Goal: Information Seeking & Learning: Learn about a topic

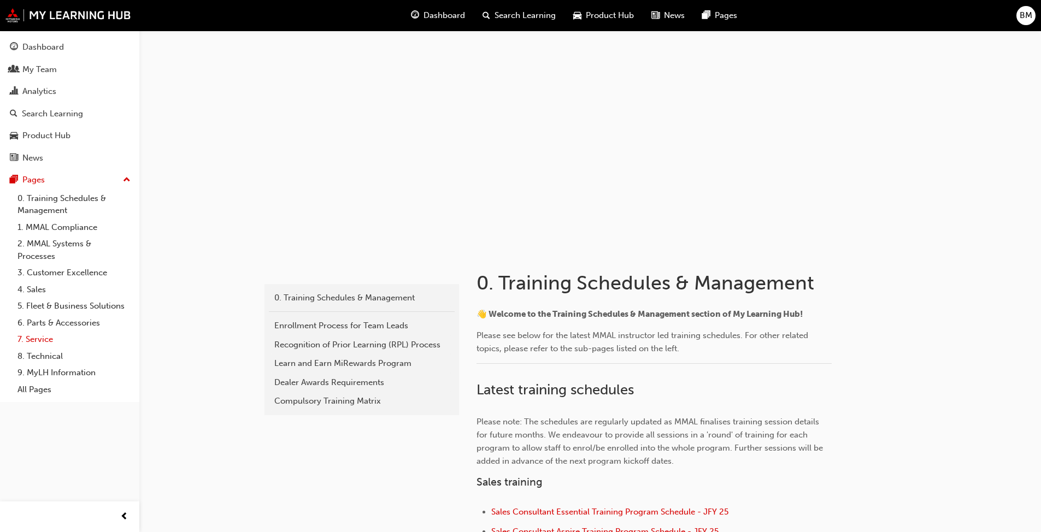
click at [53, 338] on link "7. Service" at bounding box center [74, 339] width 122 height 17
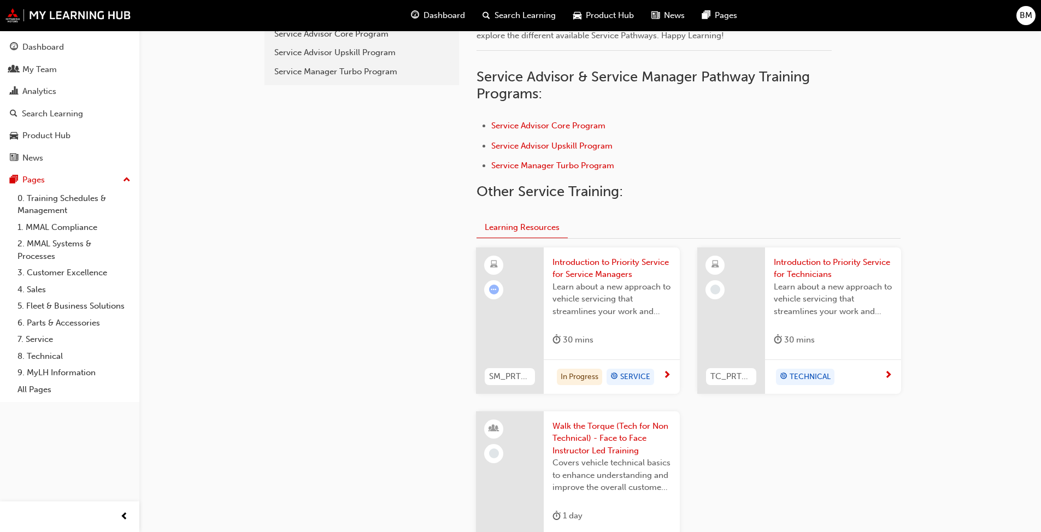
scroll to position [328, 0]
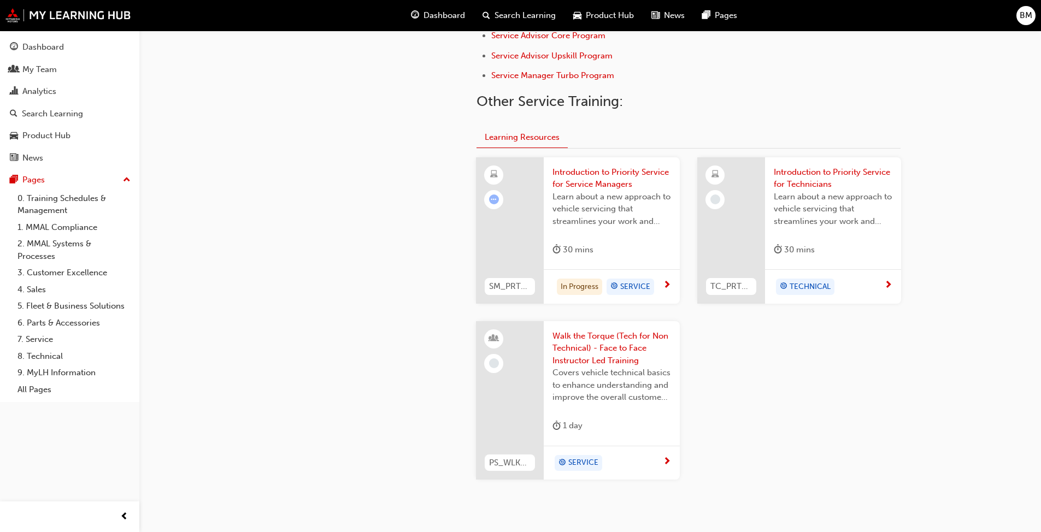
click at [613, 188] on span "Introduction to Priority Service for Service Managers" at bounding box center [611, 178] width 119 height 25
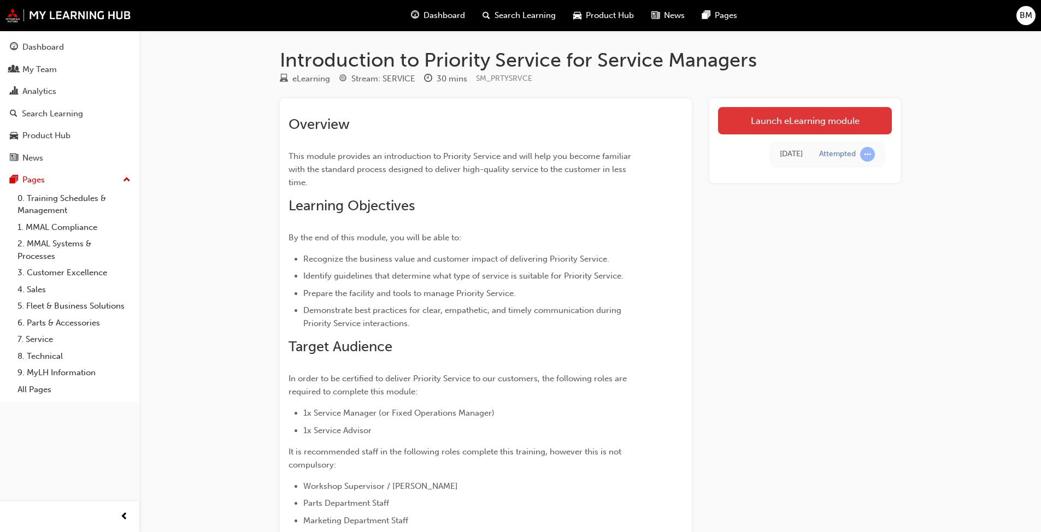
click at [818, 118] on link "Launch eLearning module" at bounding box center [805, 120] width 174 height 27
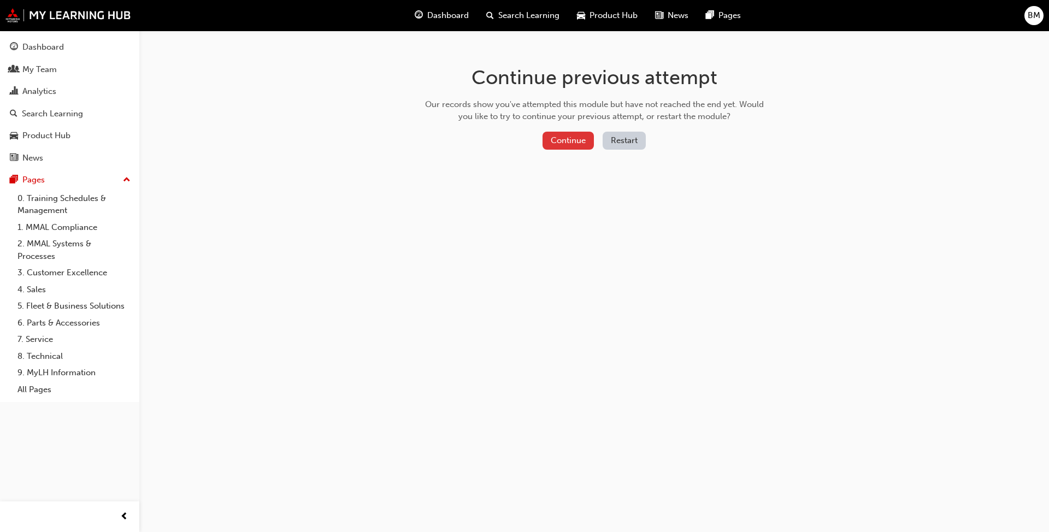
click at [555, 143] on button "Continue" at bounding box center [567, 141] width 51 height 18
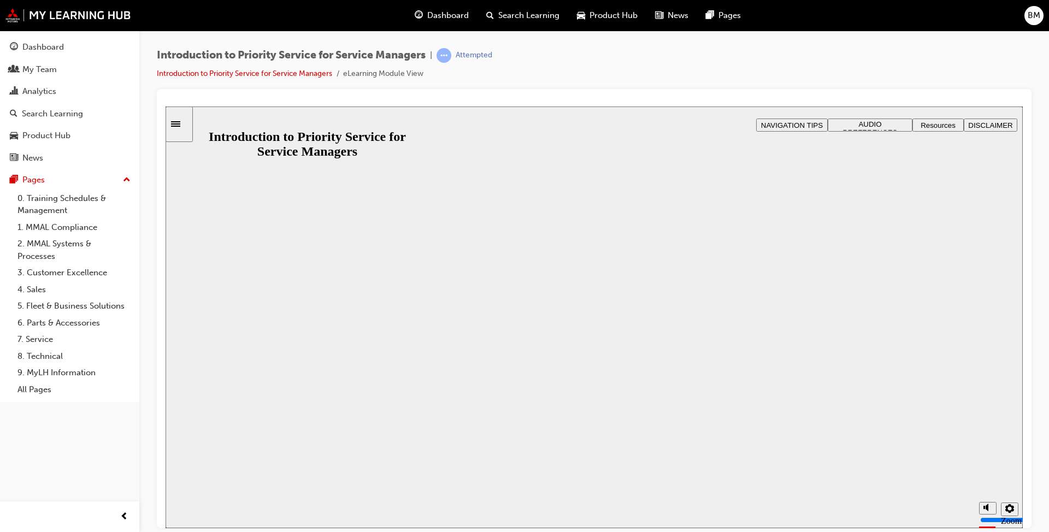
click at [207, 532] on button "Resume" at bounding box center [187, 540] width 42 height 13
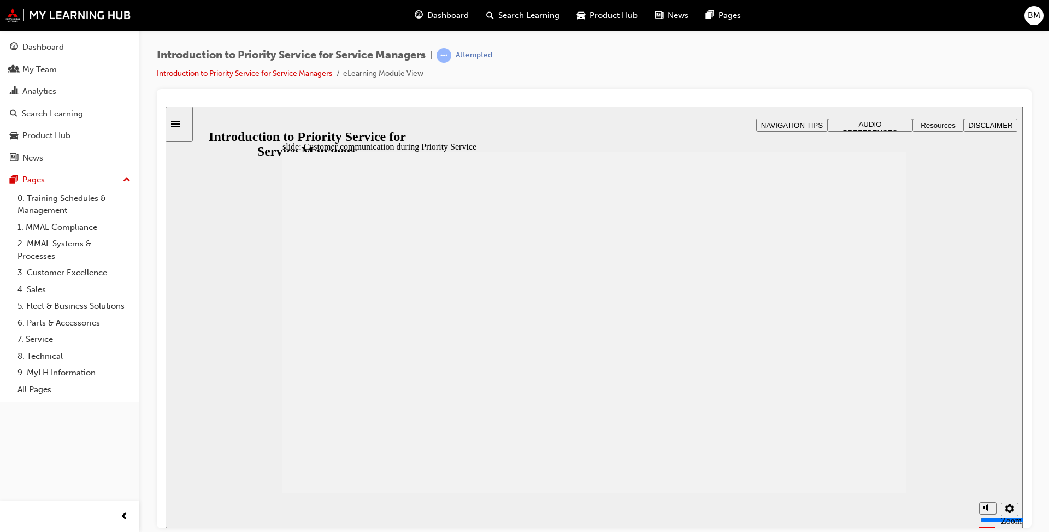
drag, startPoint x: 670, startPoint y: 374, endPoint x: 664, endPoint y: 375, distance: 6.2
drag, startPoint x: 876, startPoint y: 162, endPoint x: 854, endPoint y: 200, distance: 43.8
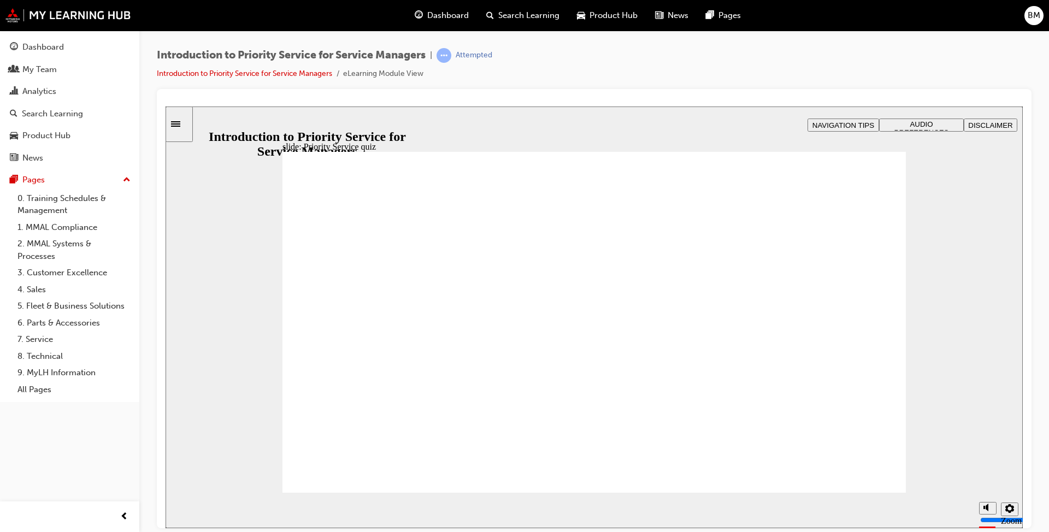
radio input "false"
radio input "true"
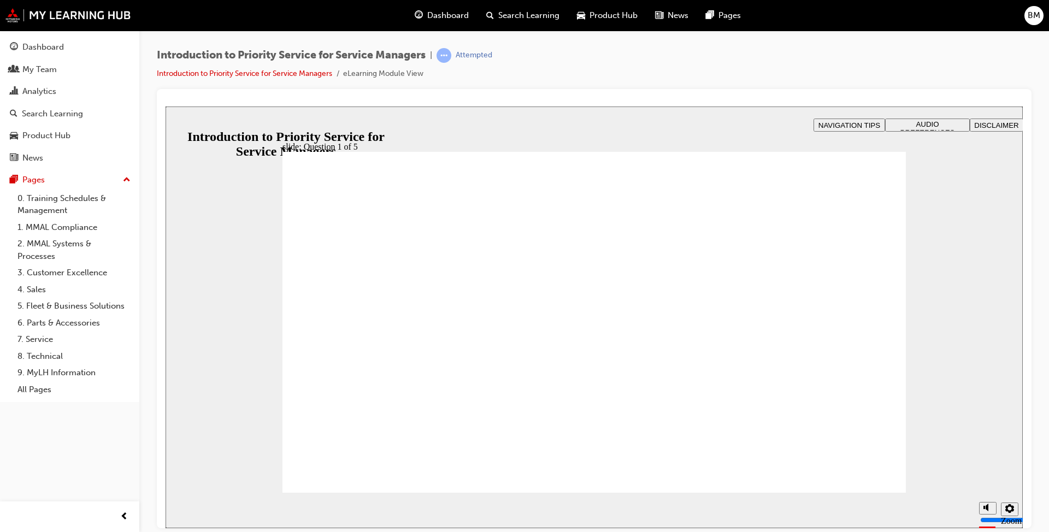
drag, startPoint x: 364, startPoint y: 410, endPoint x: 627, endPoint y: 340, distance: 272.6
drag, startPoint x: 616, startPoint y: 422, endPoint x: 492, endPoint y: 354, distance: 142.0
drag, startPoint x: 502, startPoint y: 416, endPoint x: 400, endPoint y: 359, distance: 116.6
drag, startPoint x: 737, startPoint y: 403, endPoint x: 824, endPoint y: 351, distance: 101.6
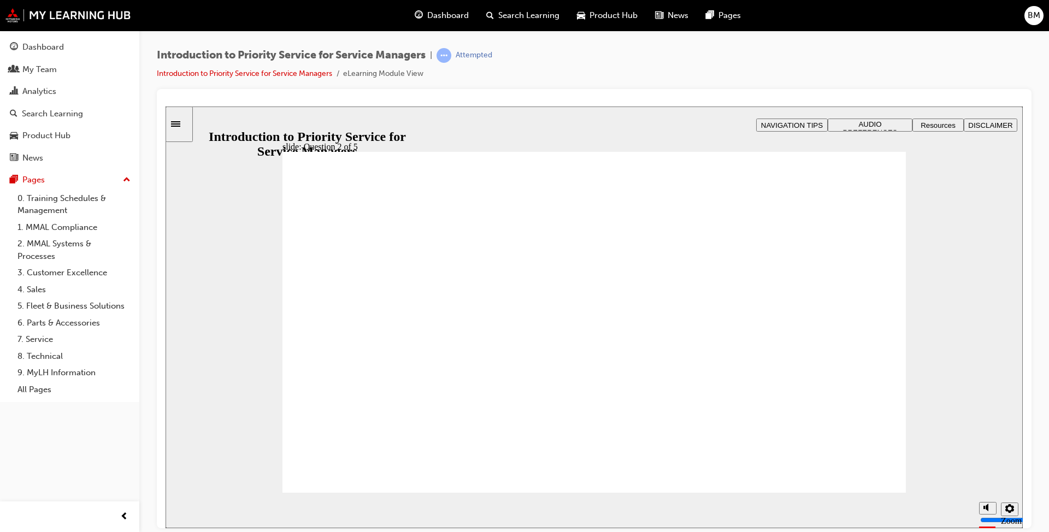
drag, startPoint x: 822, startPoint y: 411, endPoint x: 725, endPoint y: 350, distance: 113.7
checkbox input "true"
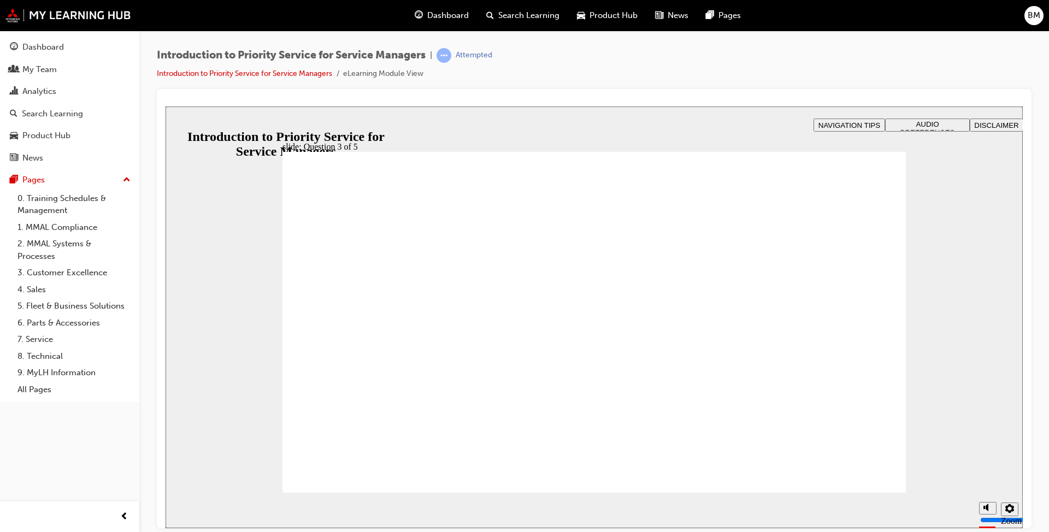
checkbox input "true"
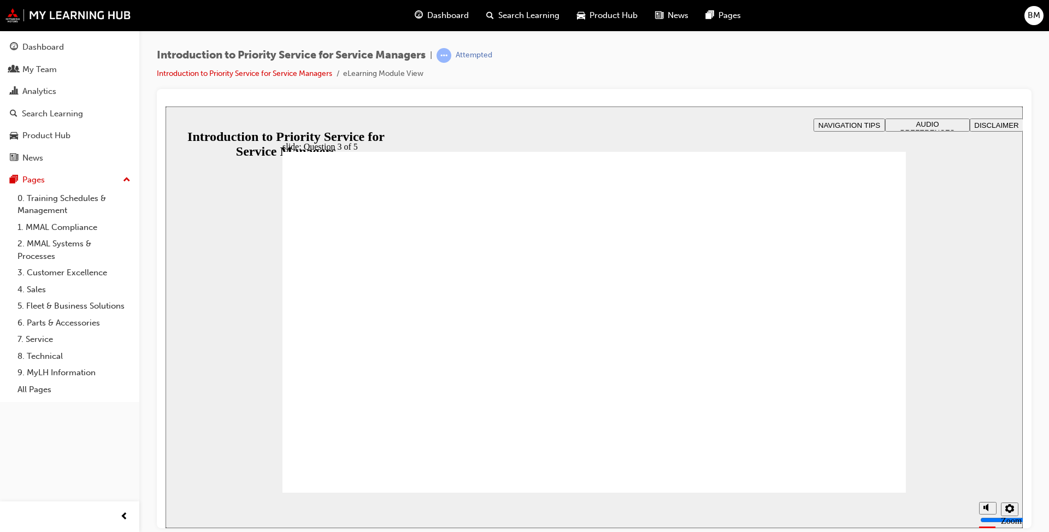
drag, startPoint x: 406, startPoint y: 357, endPoint x: 412, endPoint y: 360, distance: 7.3
radio input "true"
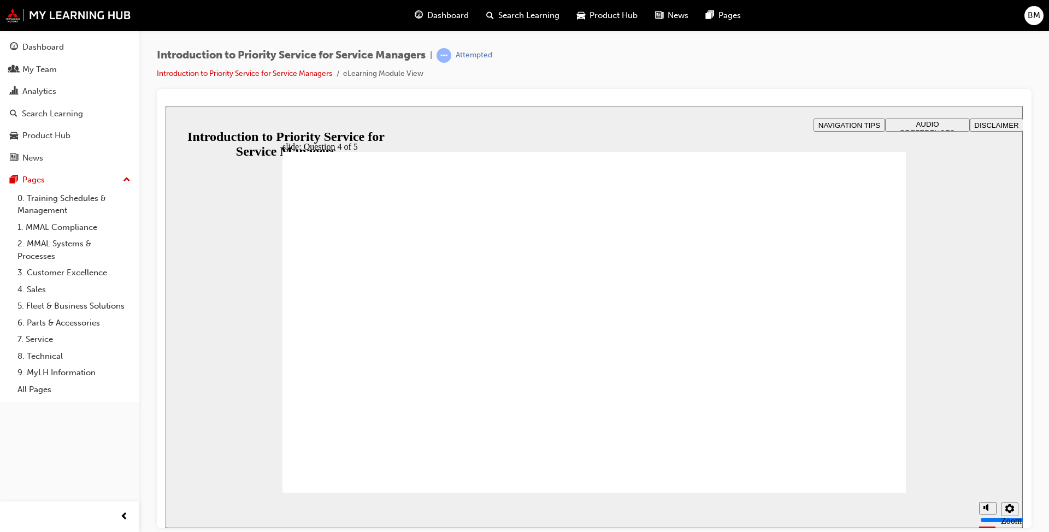
radio input "true"
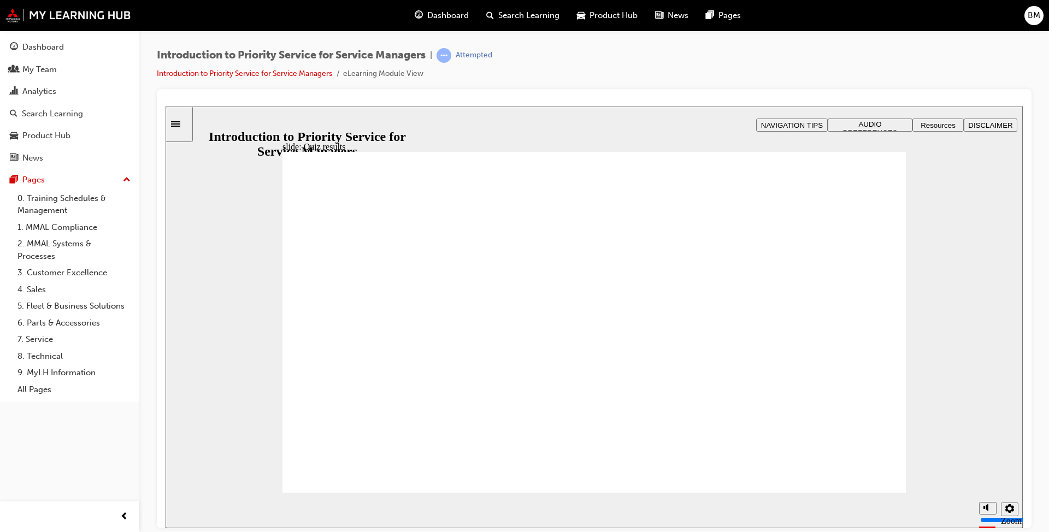
radio input "false"
radio input "true"
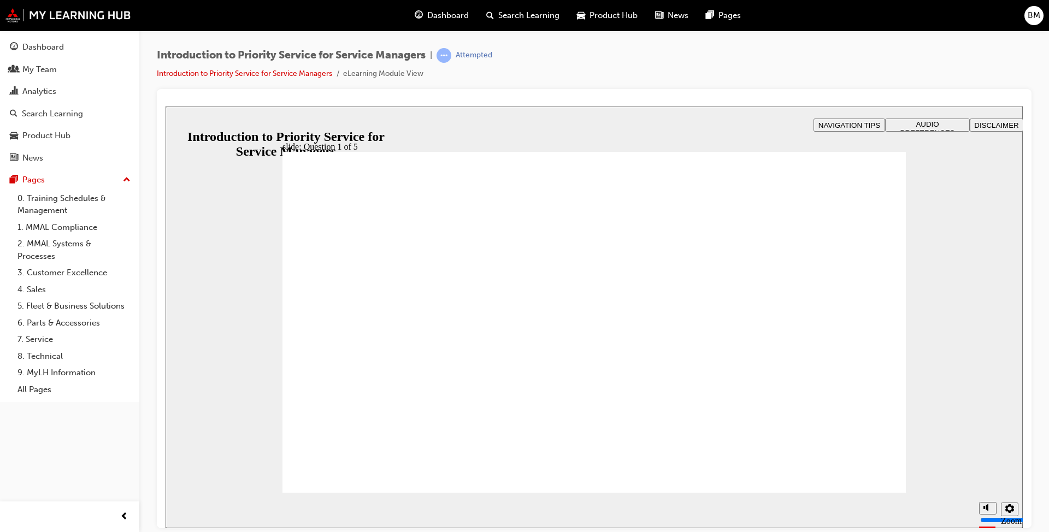
drag, startPoint x: 334, startPoint y: 399, endPoint x: 572, endPoint y: 333, distance: 247.3
drag, startPoint x: 600, startPoint y: 421, endPoint x: 477, endPoint y: 343, distance: 145.6
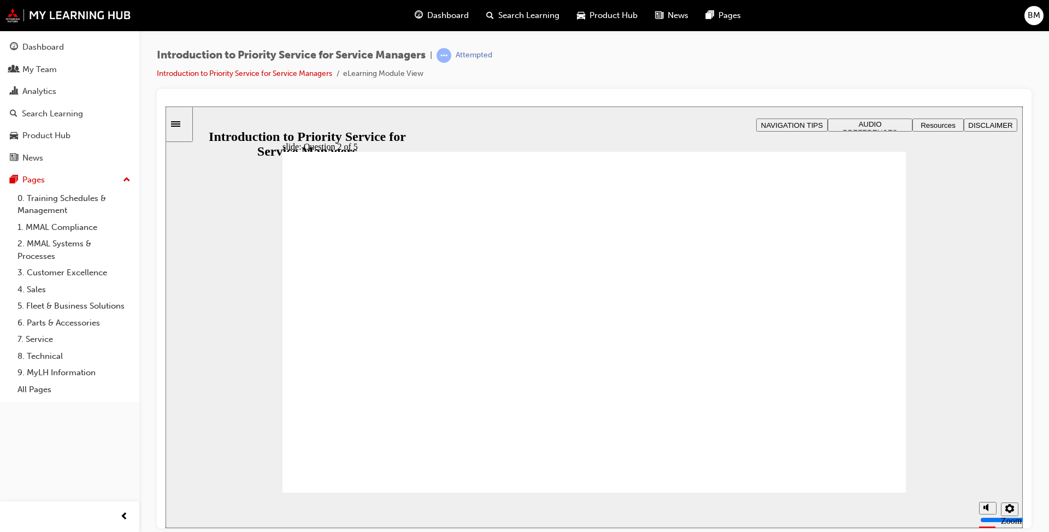
drag, startPoint x: 486, startPoint y: 410, endPoint x: 367, endPoint y: 351, distance: 133.1
drag, startPoint x: 737, startPoint y: 418, endPoint x: 828, endPoint y: 354, distance: 111.4
drag, startPoint x: 799, startPoint y: 390, endPoint x: 721, endPoint y: 321, distance: 104.1
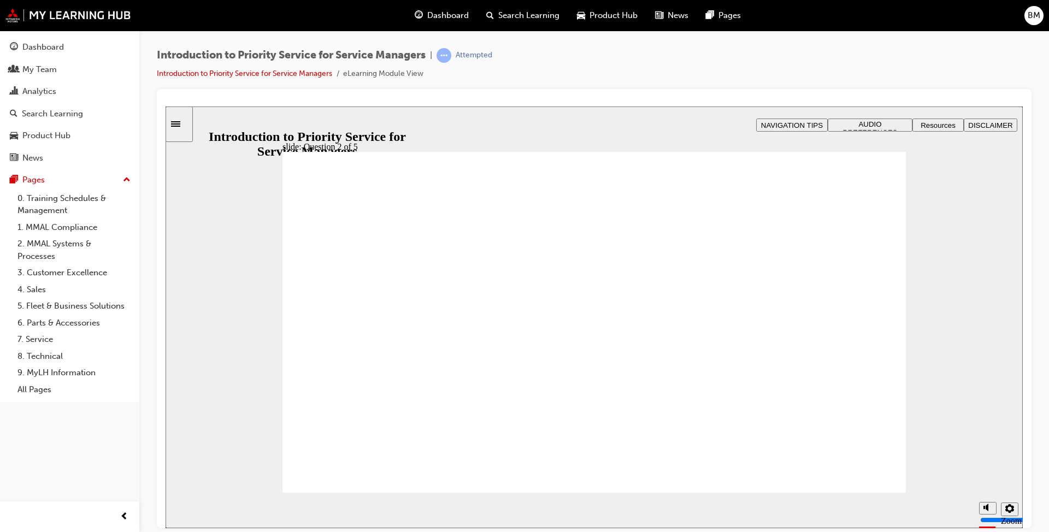
checkbox input "true"
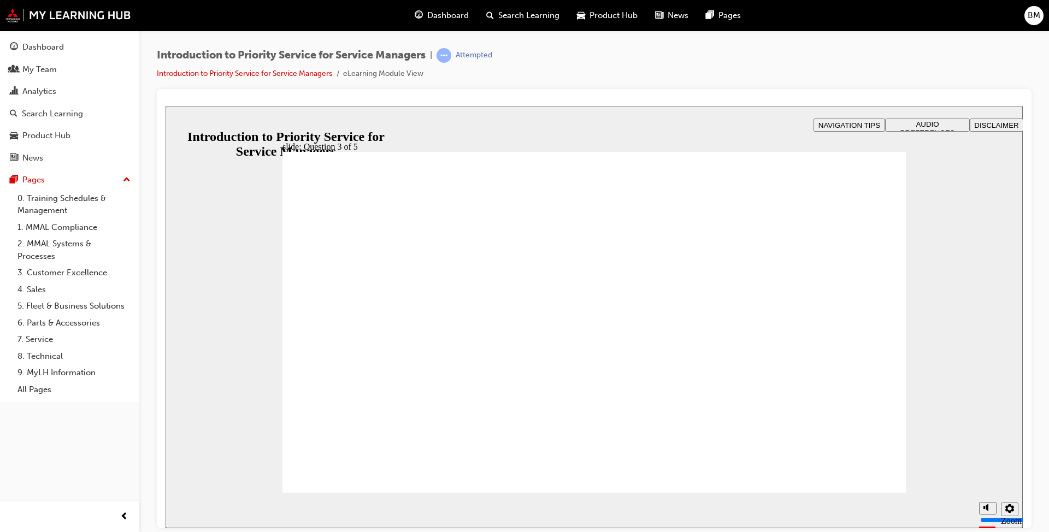
checkbox input "true"
radio input "true"
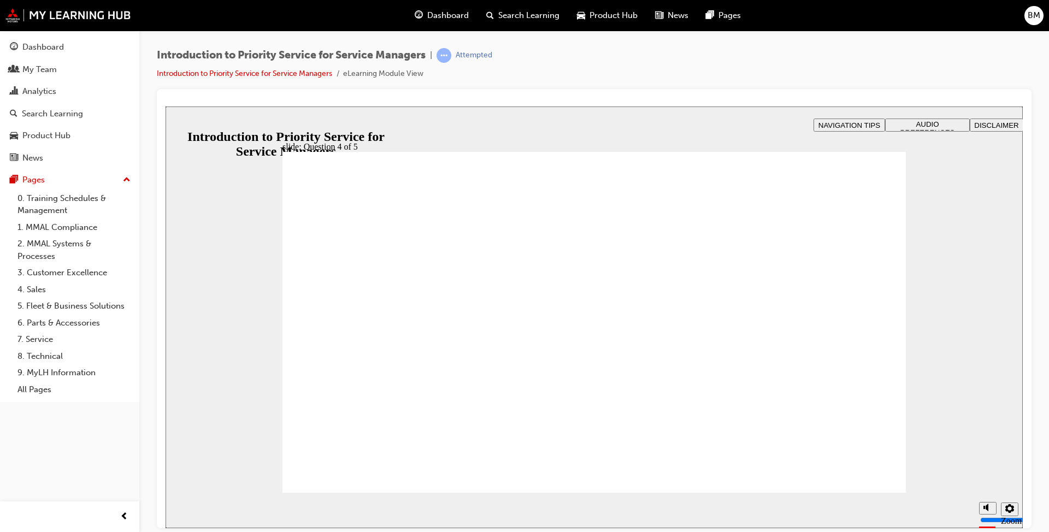
drag, startPoint x: 344, startPoint y: 462, endPoint x: 349, endPoint y: 458, distance: 5.9
radio input "true"
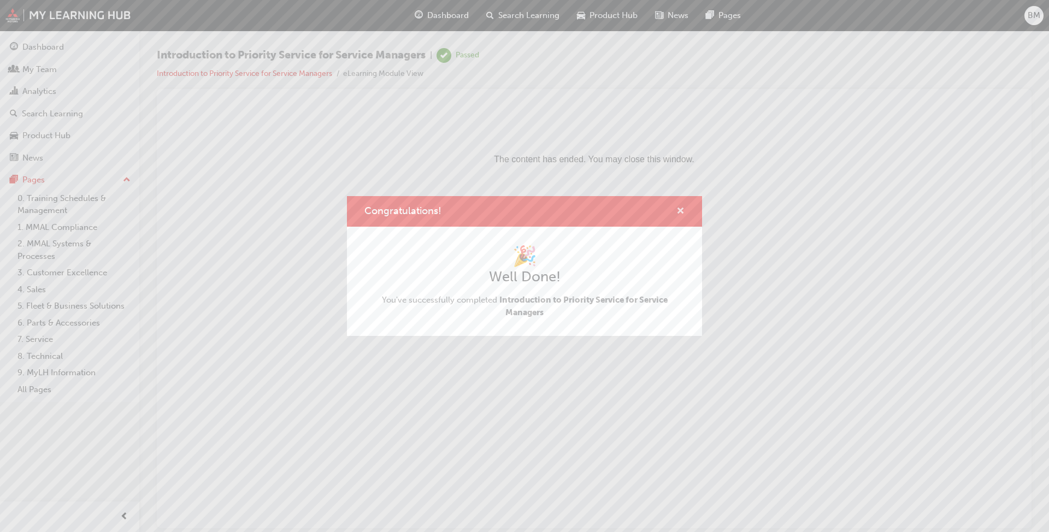
drag, startPoint x: 681, startPoint y: 212, endPoint x: 518, endPoint y: 106, distance: 195.0
click at [681, 212] on span "cross-icon" at bounding box center [680, 212] width 8 height 10
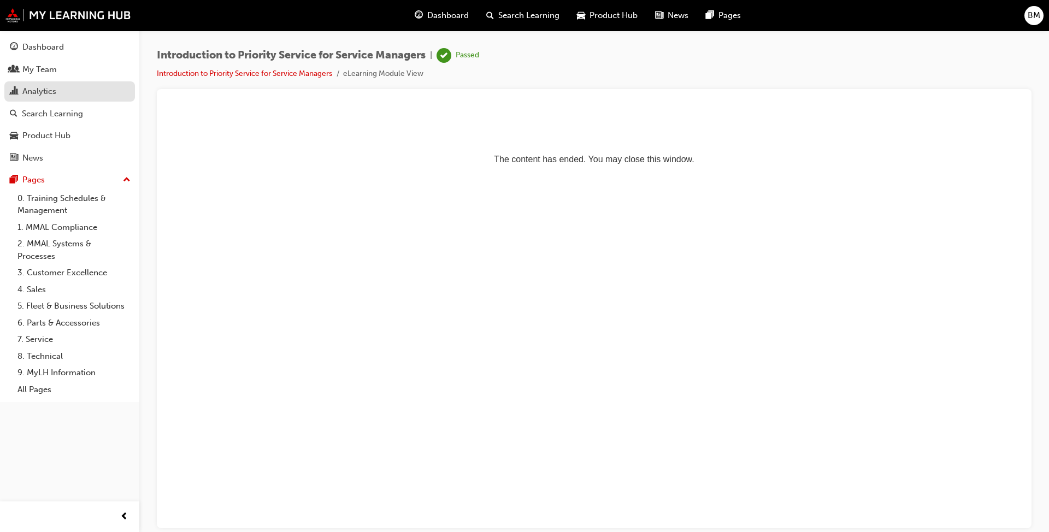
click at [49, 91] on div "Analytics" at bounding box center [39, 91] width 34 height 13
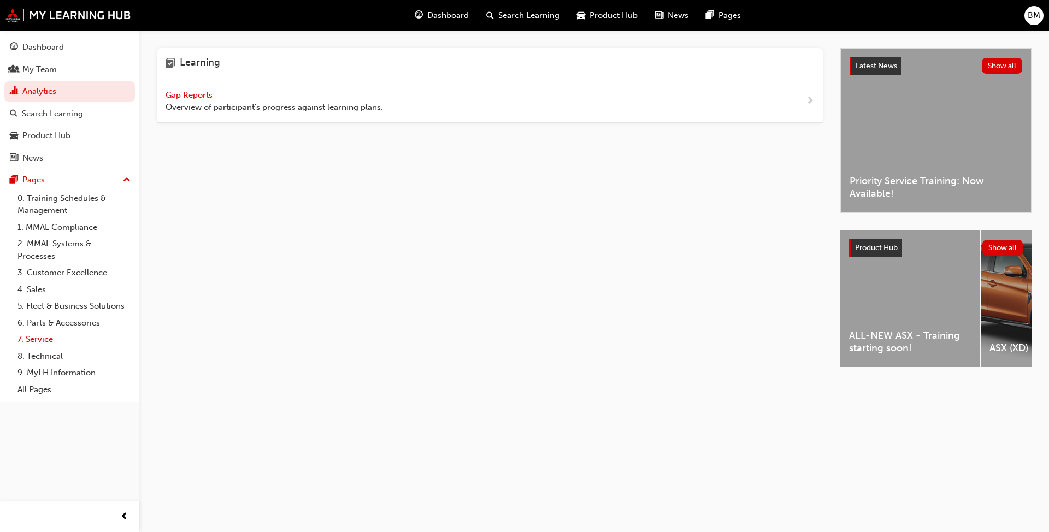
click at [44, 338] on link "7. Service" at bounding box center [74, 339] width 122 height 17
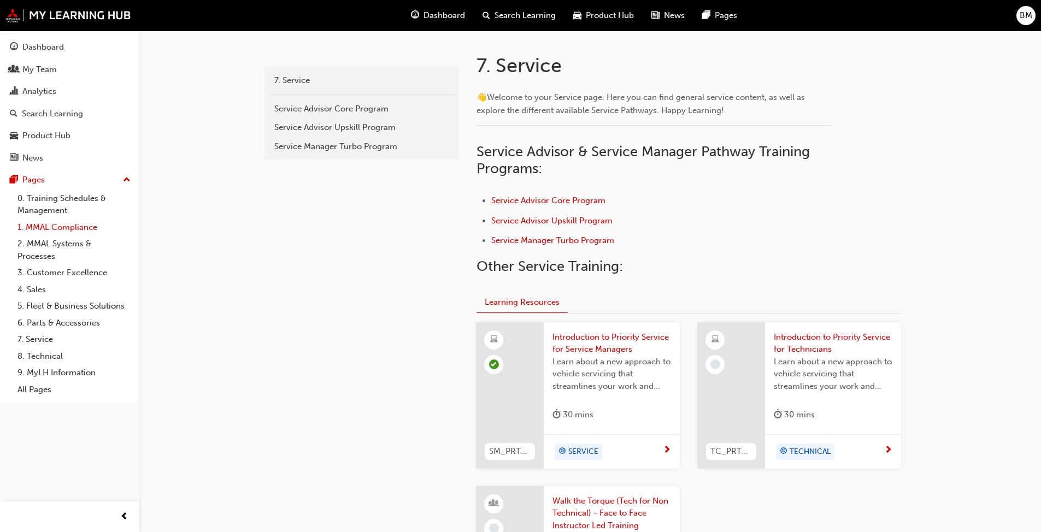
scroll to position [219, 0]
click at [22, 290] on link "4. Sales" at bounding box center [74, 289] width 122 height 17
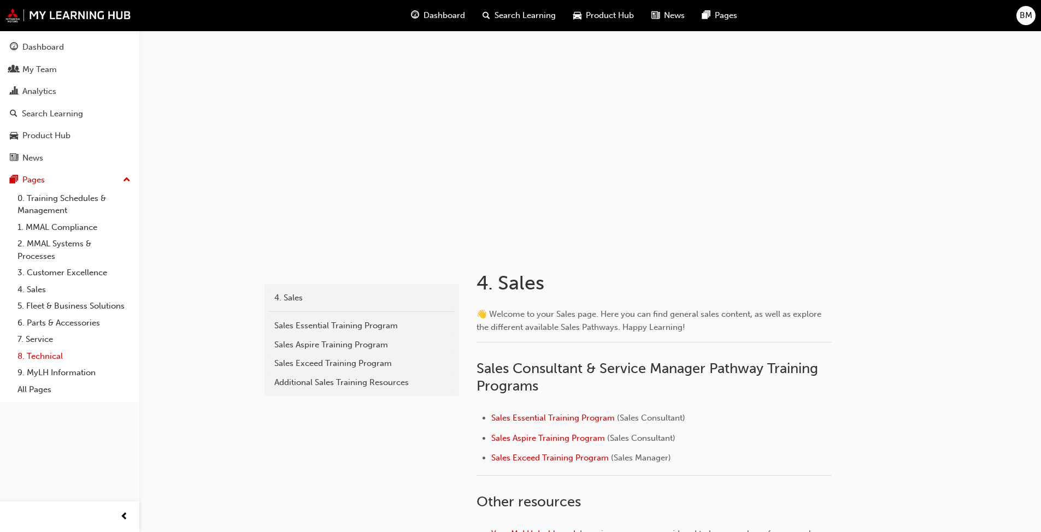
click at [43, 358] on link "8. Technical" at bounding box center [74, 356] width 122 height 17
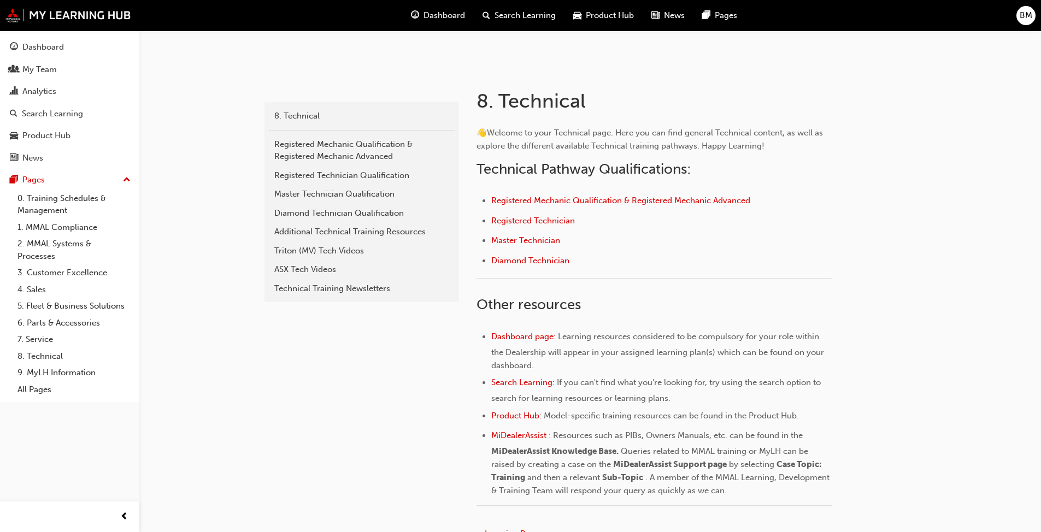
scroll to position [77, 0]
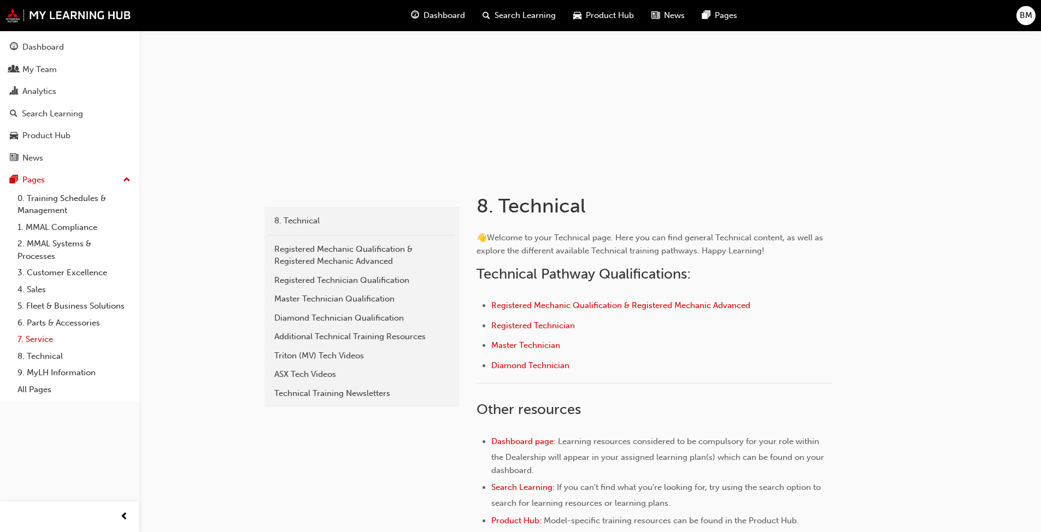
click at [40, 341] on link "7. Service" at bounding box center [74, 339] width 122 height 17
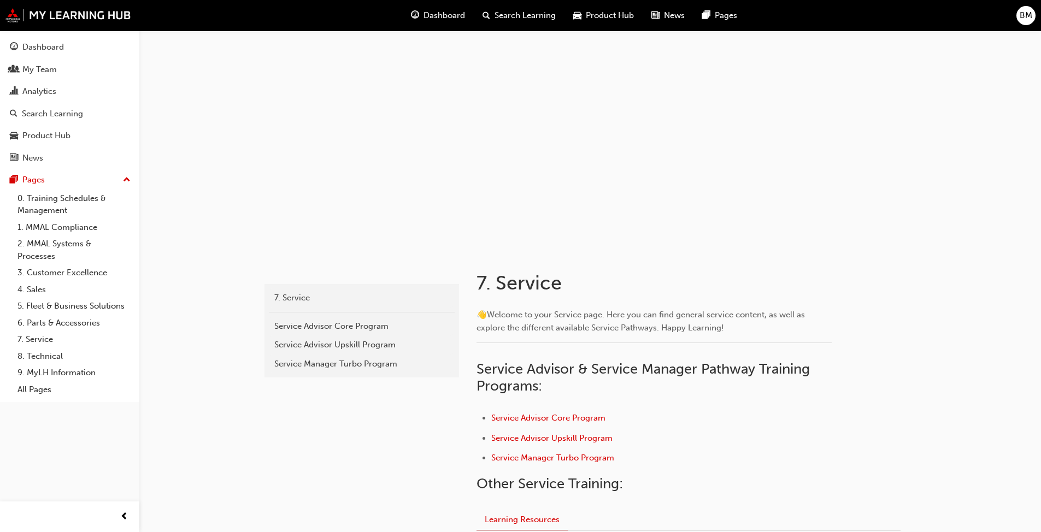
click at [516, 13] on span "Search Learning" at bounding box center [524, 15] width 61 height 13
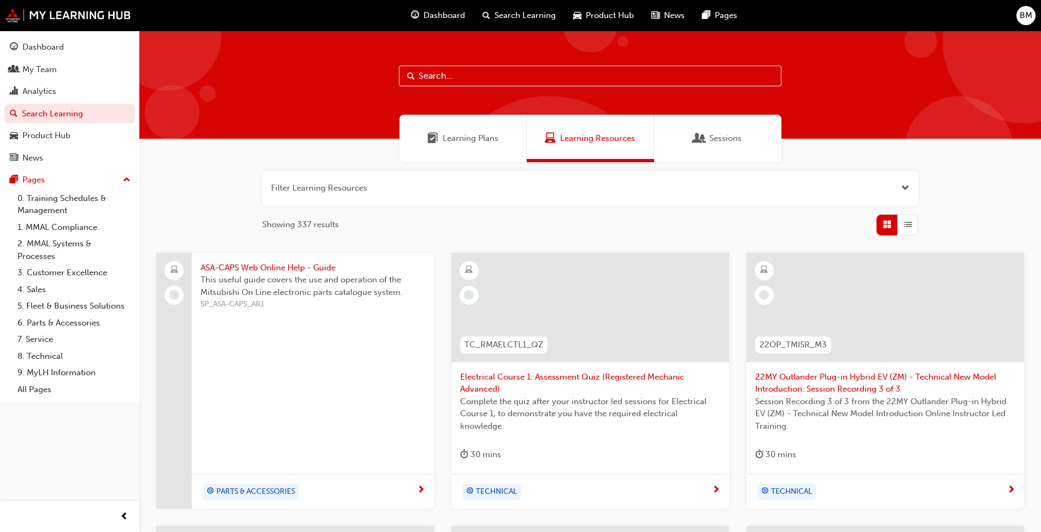
click at [484, 73] on input "text" at bounding box center [590, 76] width 382 height 21
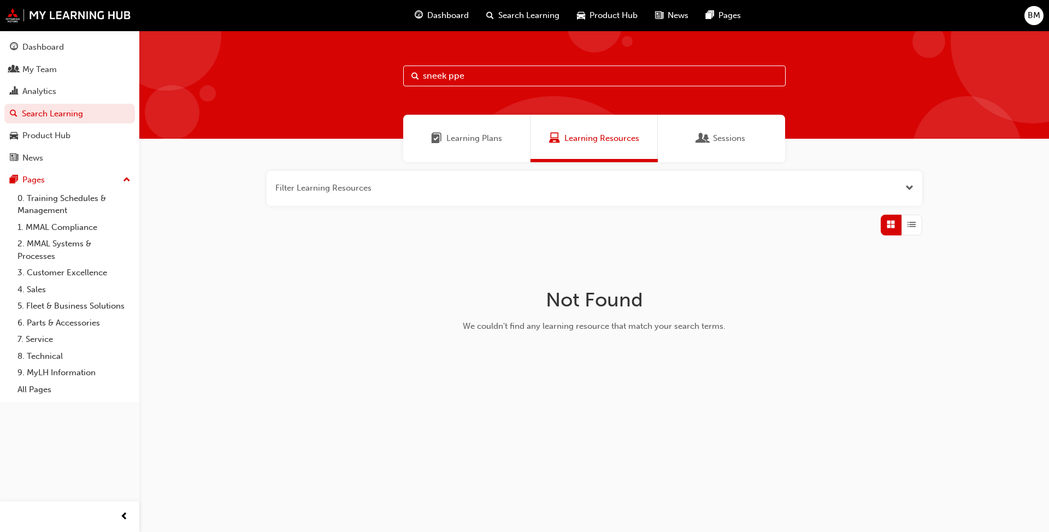
type input "sneek ppek"
drag, startPoint x: 560, startPoint y: 72, endPoint x: 398, endPoint y: 76, distance: 162.3
click at [390, 74] on div "sneek ppek" at bounding box center [594, 85] width 910 height 108
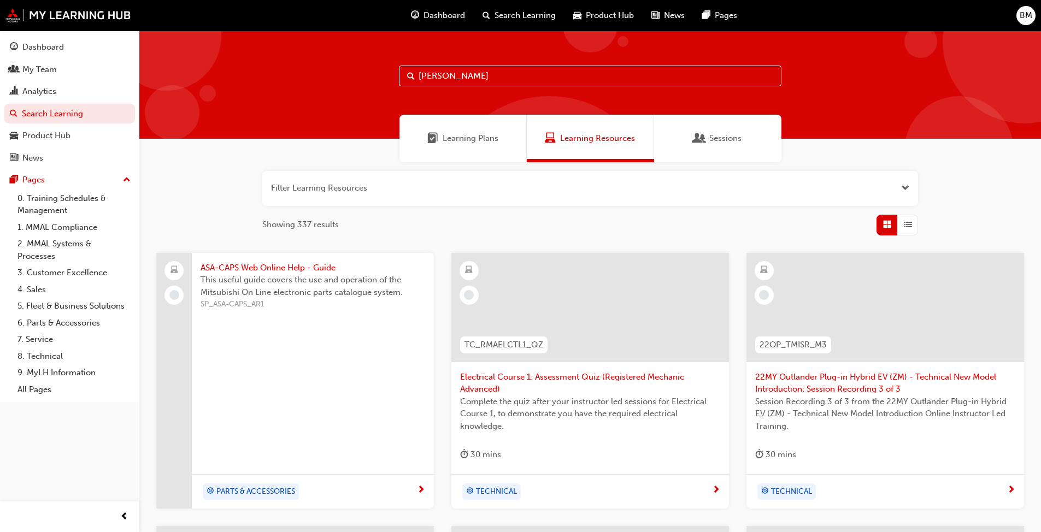
type input "sneek"
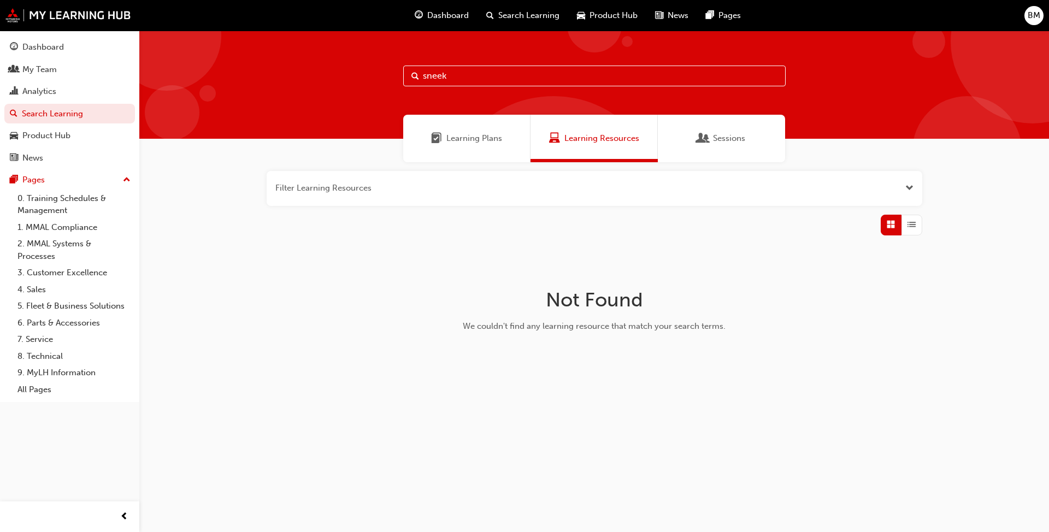
drag, startPoint x: 468, startPoint y: 71, endPoint x: 318, endPoint y: 76, distance: 149.8
click at [318, 76] on div "sneek" at bounding box center [594, 85] width 910 height 108
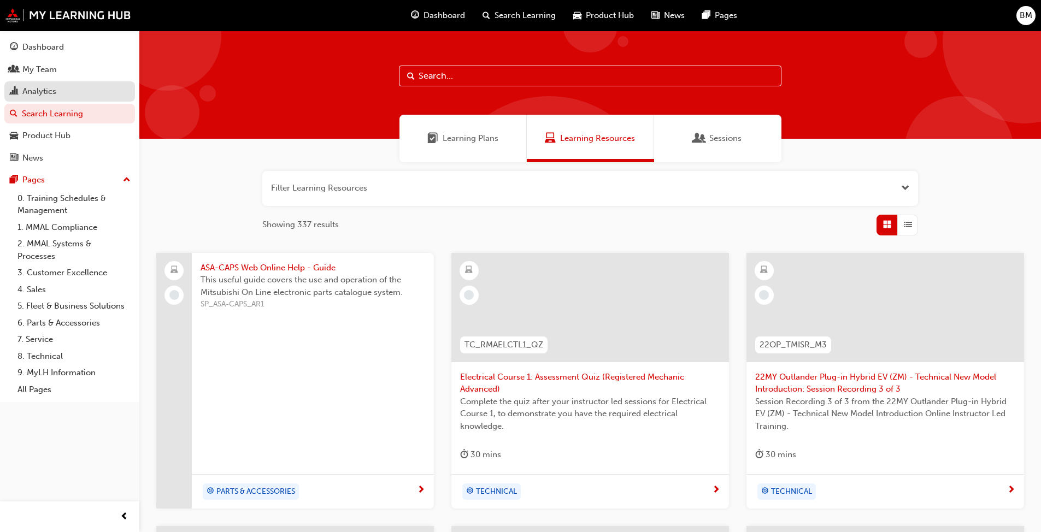
click at [58, 95] on div "Analytics" at bounding box center [70, 92] width 120 height 14
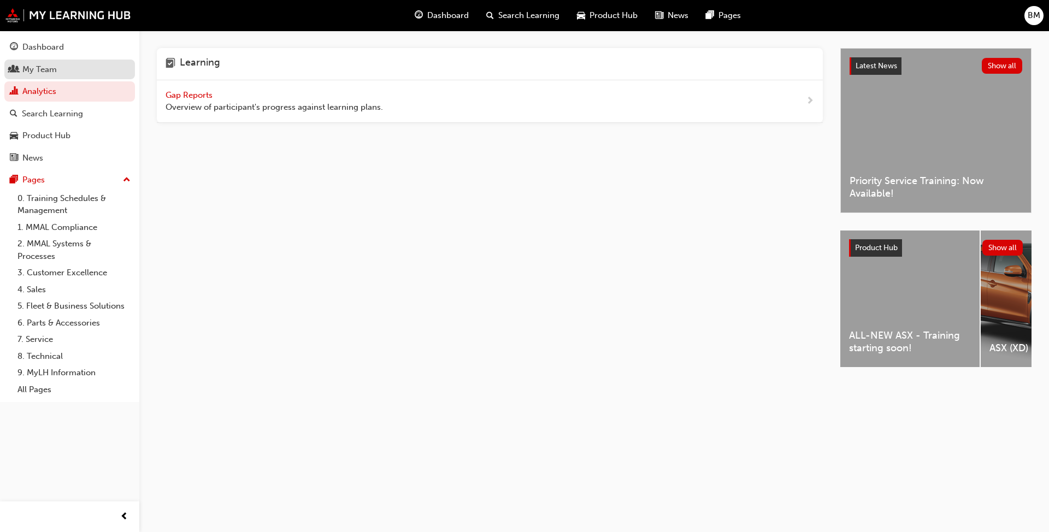
click at [60, 63] on div "My Team" at bounding box center [70, 70] width 120 height 14
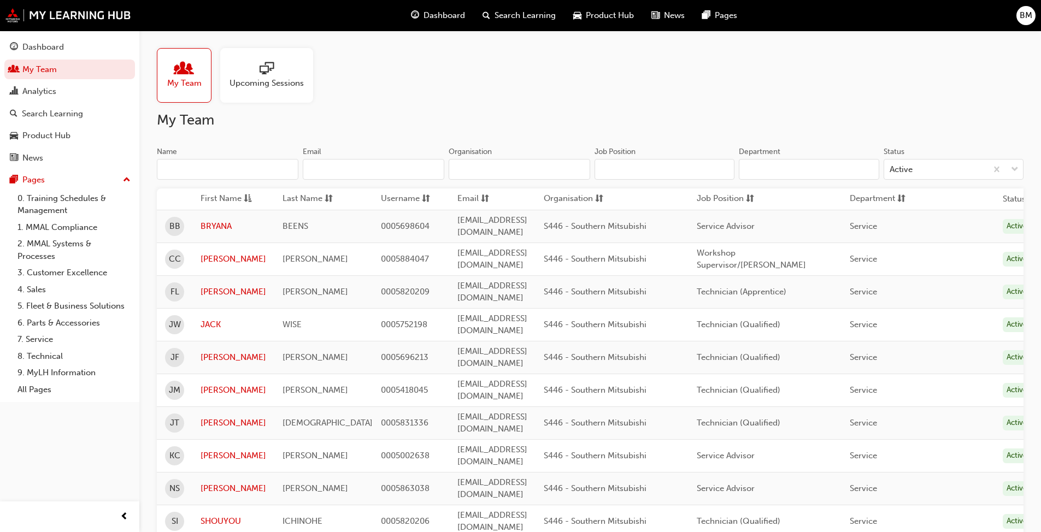
click at [239, 60] on div "Upcoming Sessions" at bounding box center [266, 75] width 93 height 55
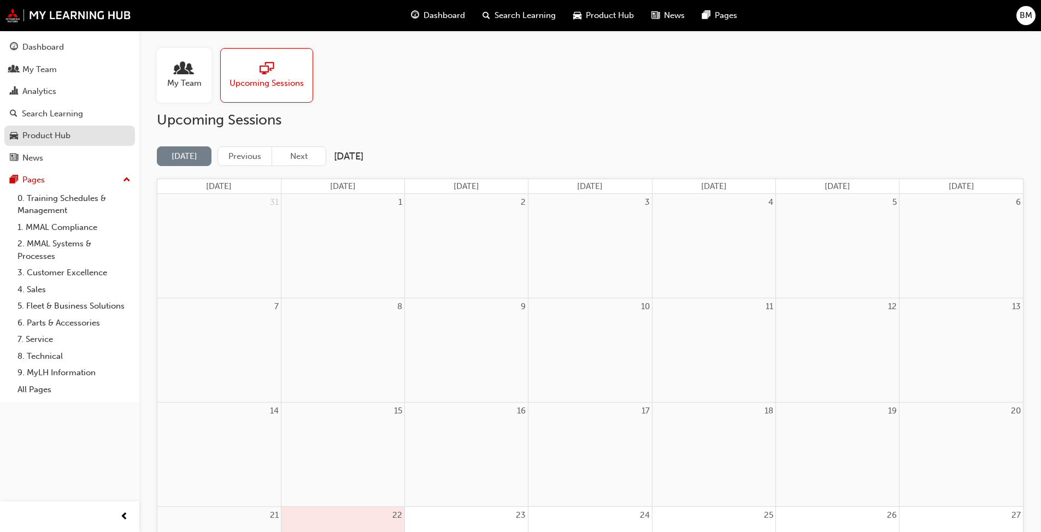
click at [46, 132] on div "Product Hub" at bounding box center [46, 135] width 48 height 13
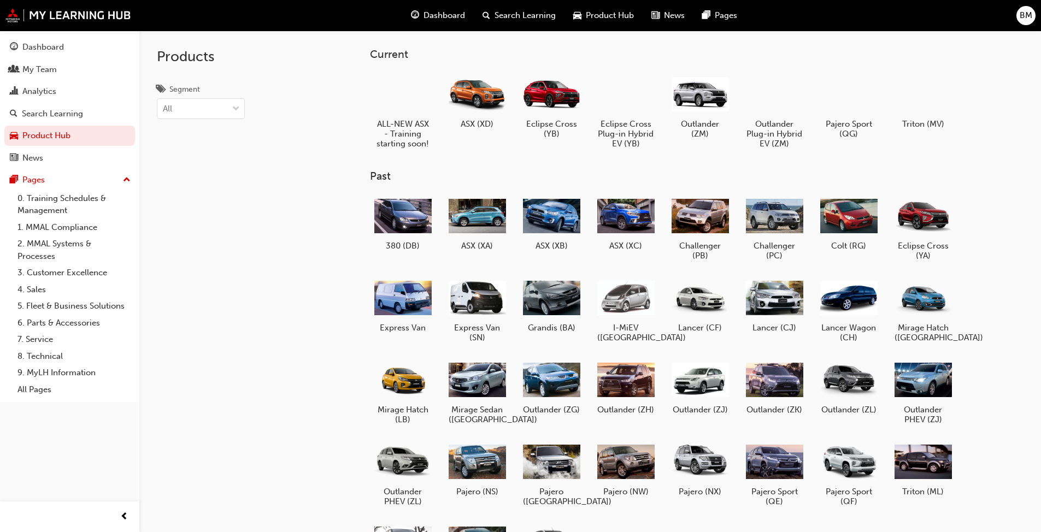
click at [55, 146] on button "Dashboard My Team Analytics Search Learning Product Hub News Pages" at bounding box center [69, 102] width 131 height 135
click at [51, 155] on div "News" at bounding box center [70, 158] width 120 height 14
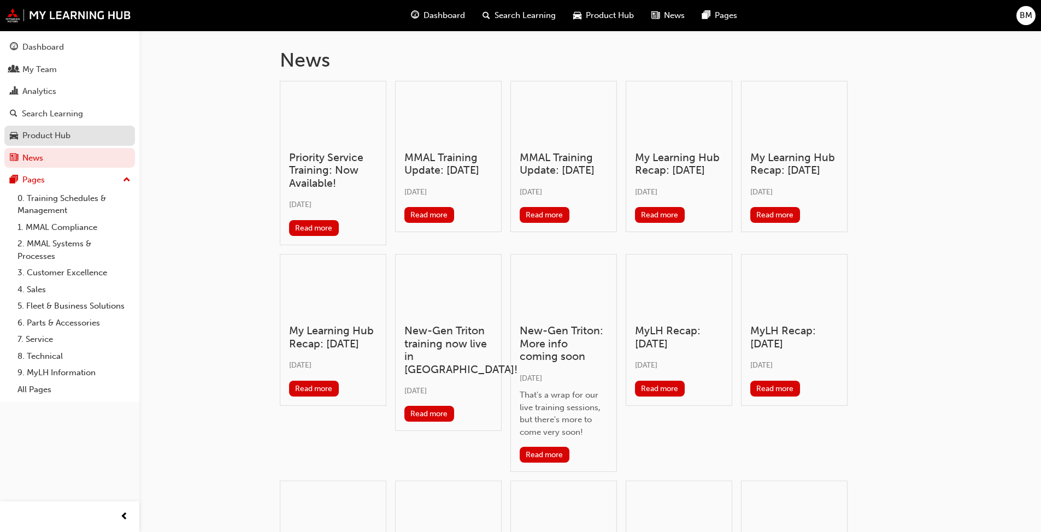
click at [31, 133] on div "Product Hub" at bounding box center [46, 135] width 48 height 13
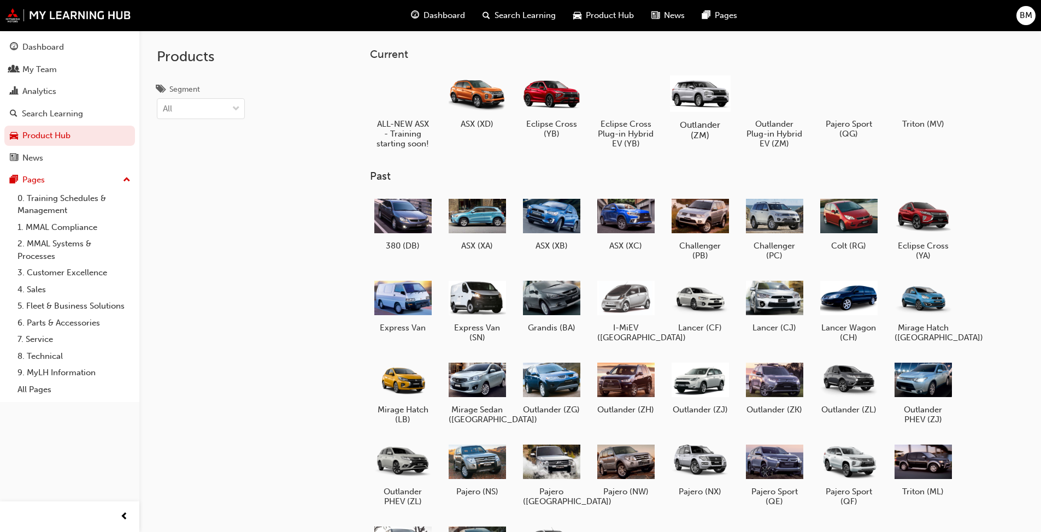
click at [698, 134] on h5 "Outlander (ZM)" at bounding box center [699, 130] width 61 height 21
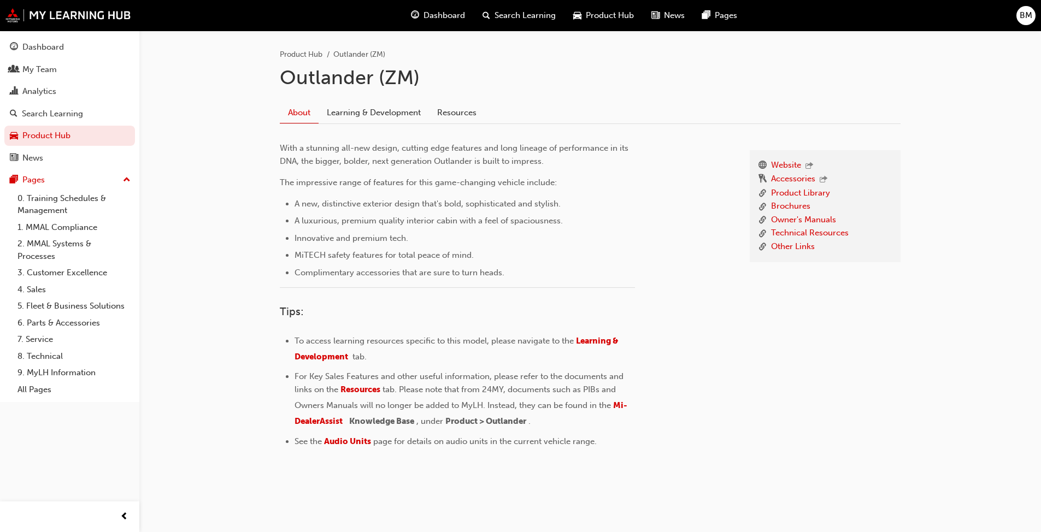
scroll to position [225, 0]
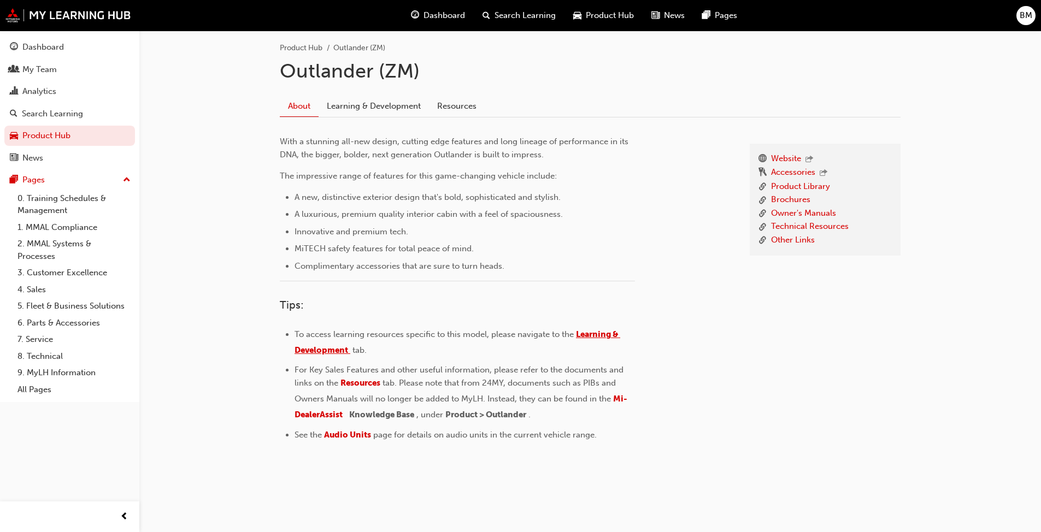
click at [613, 335] on span "Learning & Development" at bounding box center [457, 342] width 326 height 26
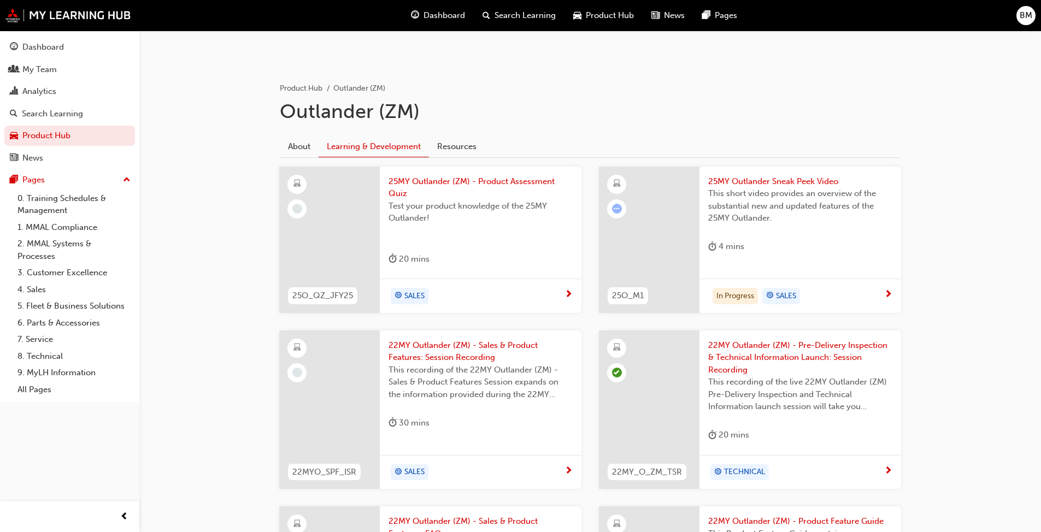
scroll to position [219, 0]
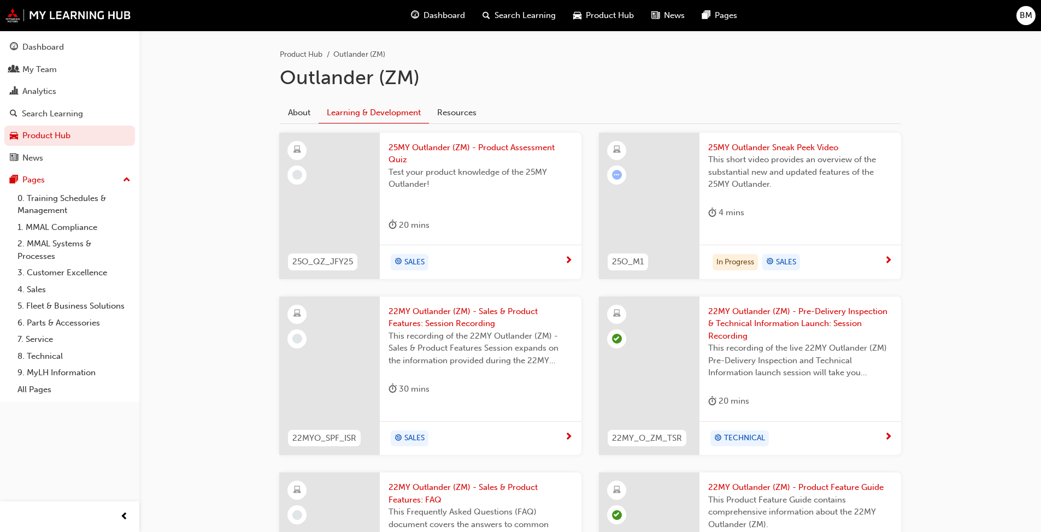
click at [795, 187] on span "This short video provides an overview of the substantial new and updated featur…" at bounding box center [800, 172] width 184 height 37
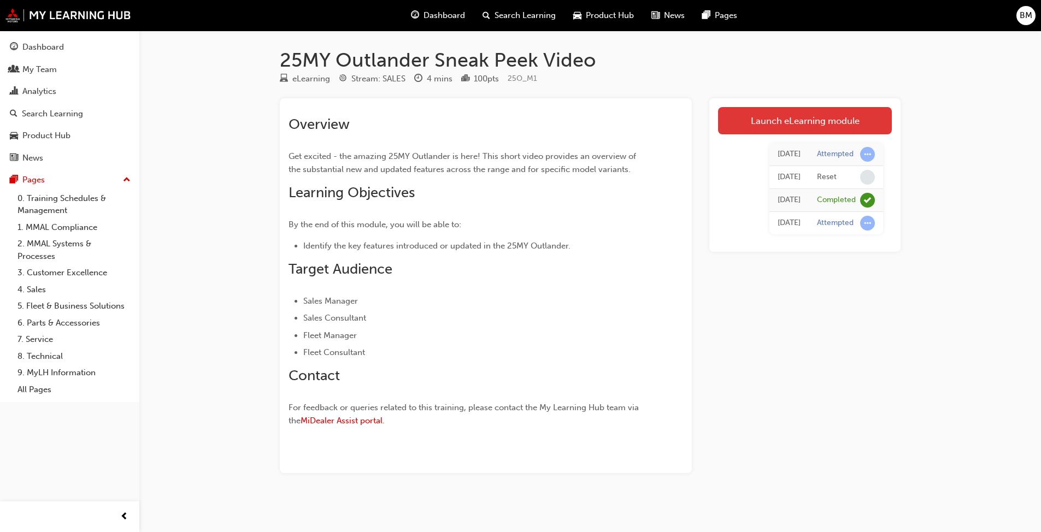
click at [810, 121] on link "Launch eLearning module" at bounding box center [805, 120] width 174 height 27
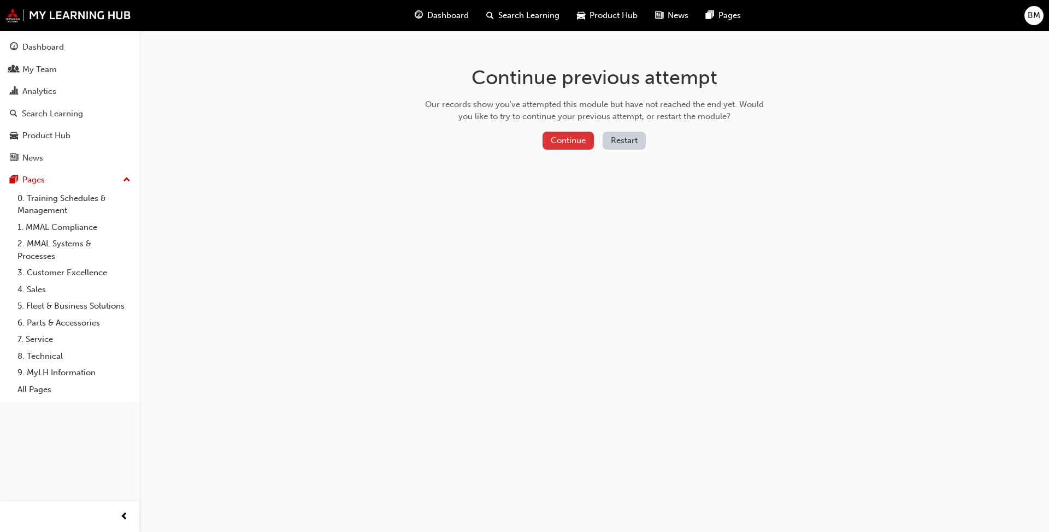
click at [578, 139] on button "Continue" at bounding box center [567, 141] width 51 height 18
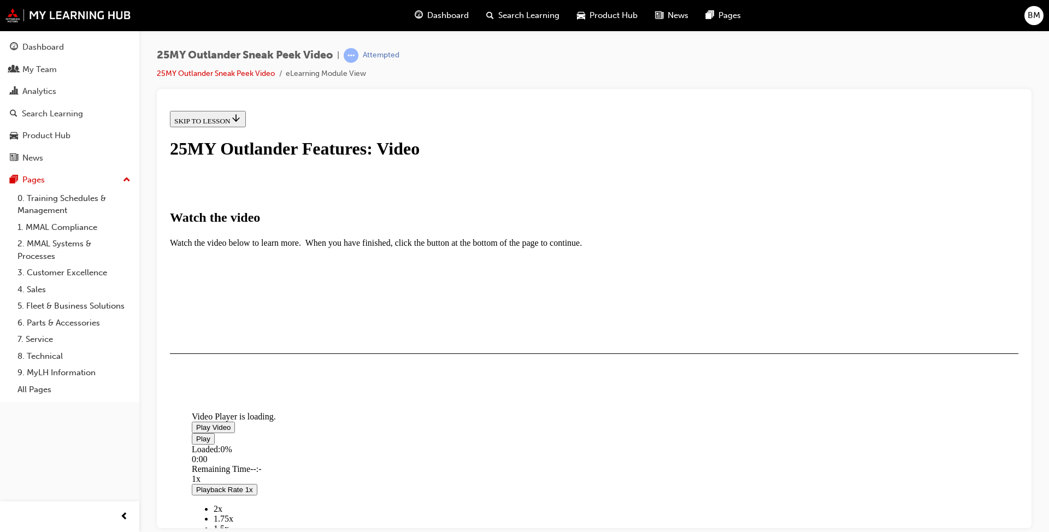
scroll to position [222, 0]
click at [281, 391] on button "I HAVE WATCHED THIS VIDEO" at bounding box center [225, 385] width 111 height 12
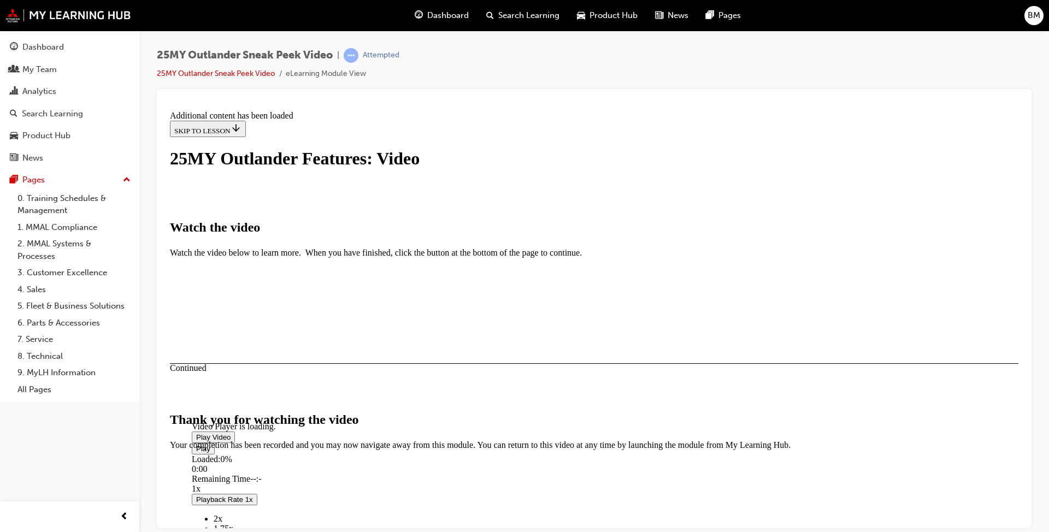
scroll to position [312, 0]
click at [237, 511] on button "CLOSE MODULE" at bounding box center [203, 516] width 67 height 11
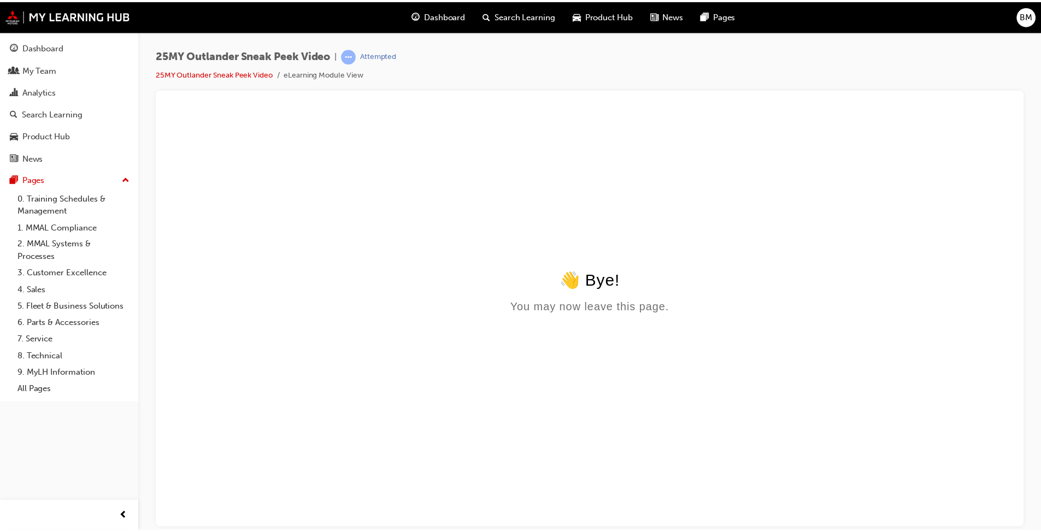
scroll to position [0, 0]
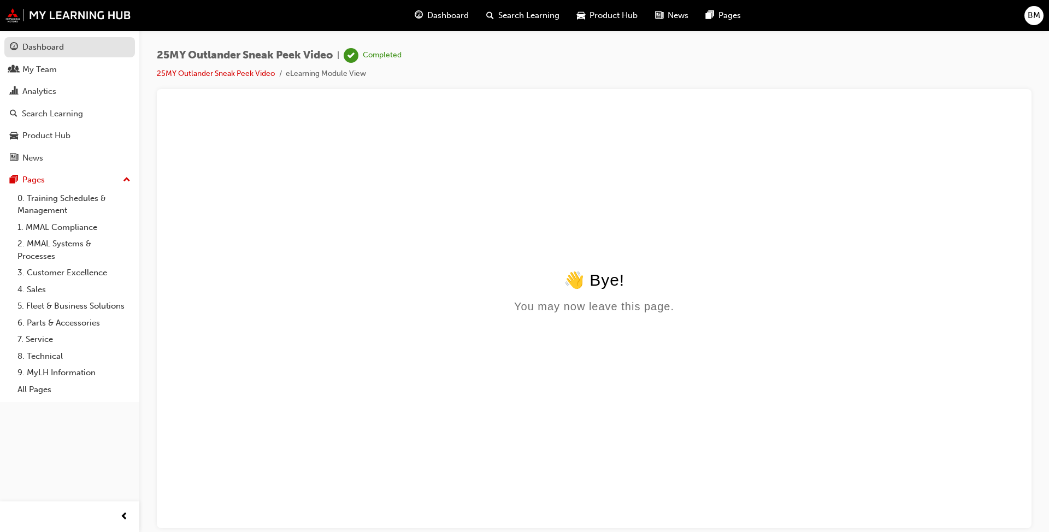
click at [47, 48] on div "Dashboard" at bounding box center [43, 47] width 42 height 13
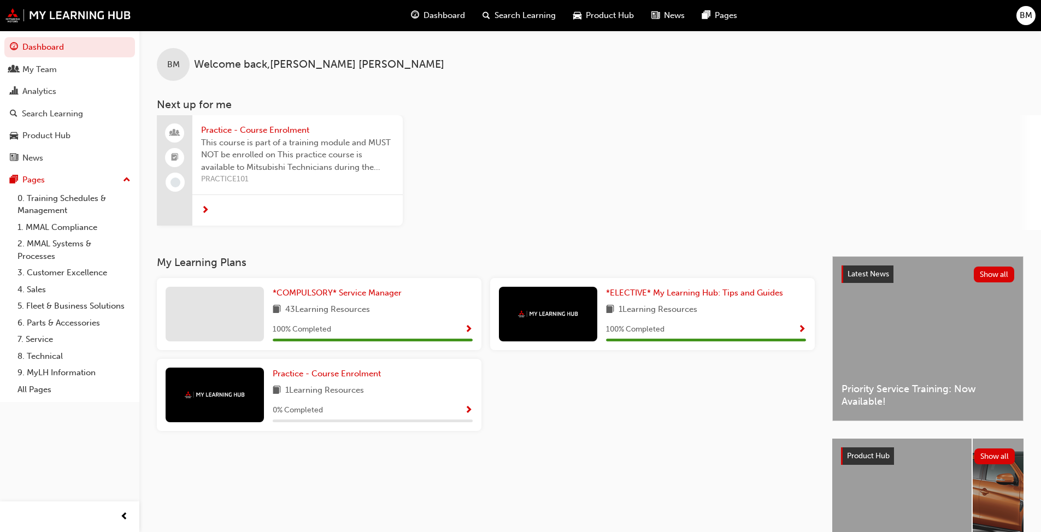
click at [611, 106] on h3 "Next up for me" at bounding box center [589, 104] width 901 height 13
drag, startPoint x: 653, startPoint y: 442, endPoint x: 650, endPoint y: 431, distance: 11.6
click at [651, 439] on div "My Learning Plans *COMPULSORY* Service Manager 43 Learning Resources 100 % Comp…" at bounding box center [494, 425] width 675 height 339
drag, startPoint x: 668, startPoint y: 154, endPoint x: 672, endPoint y: 141, distance: 12.6
click at [666, 146] on div "Practice - Course Enrolment This course is part of a training module and MUST N…" at bounding box center [599, 172] width 884 height 115
